Goal: Task Accomplishment & Management: Manage account settings

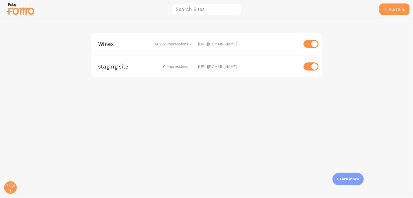
click at [103, 41] on span "Winex" at bounding box center [121, 43] width 47 height 5
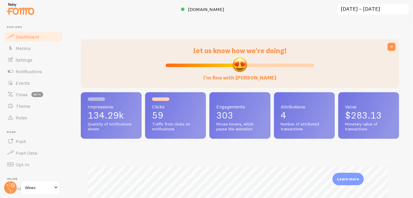
scroll to position [152, 314]
click at [24, 83] on span "Events" at bounding box center [23, 83] width 14 height 6
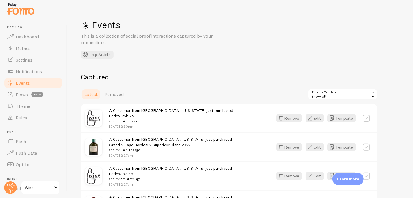
scroll to position [14, 0]
click at [316, 116] on button "Edit" at bounding box center [314, 118] width 18 height 8
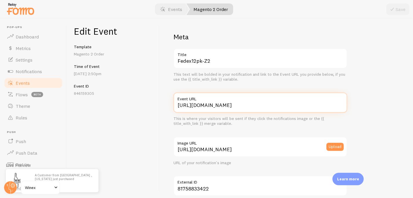
click at [272, 105] on input "[URL][DOMAIN_NAME]" at bounding box center [260, 103] width 174 height 20
